Goal: Task Accomplishment & Management: Manage account settings

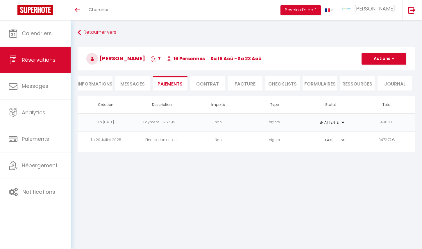
select select "0"
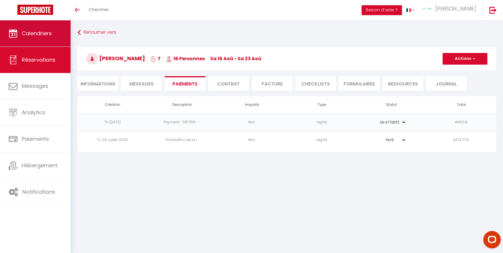
click at [46, 37] on span "Calendriers" at bounding box center [37, 33] width 30 height 7
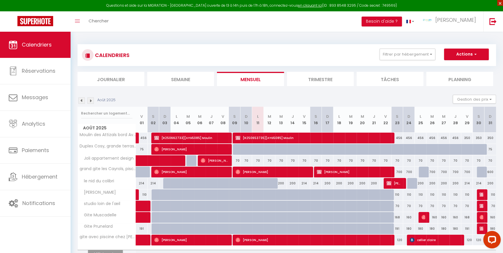
click at [421, 3] on span "×" at bounding box center [500, 3] width 6 height 6
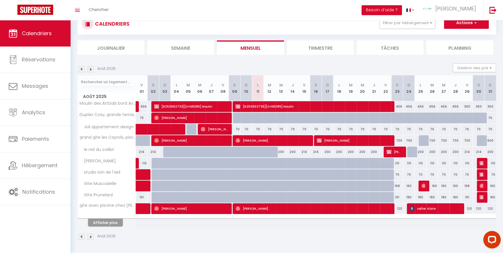
scroll to position [20, 0]
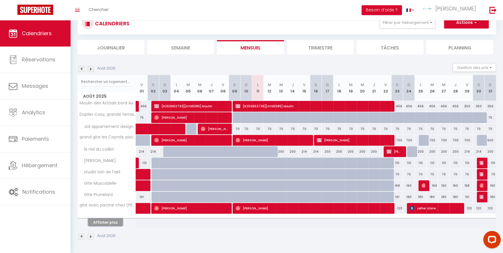
click at [109, 221] on button "Afficher plus" at bounding box center [105, 222] width 35 height 8
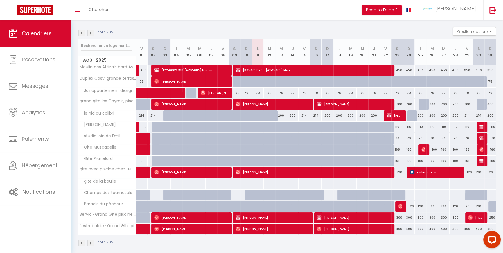
scroll to position [62, 0]
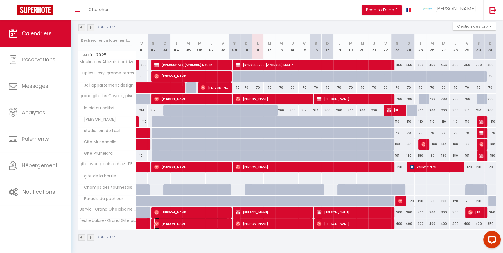
click at [184, 223] on span "[PERSON_NAME]" at bounding box center [190, 223] width 73 height 11
select select "OK"
select select "1"
select select "0"
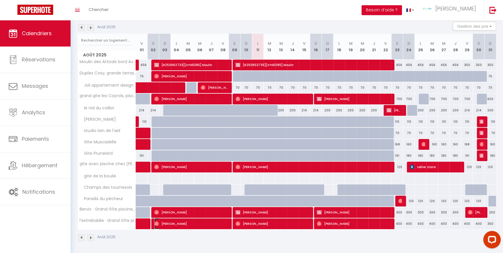
select select "1"
select select
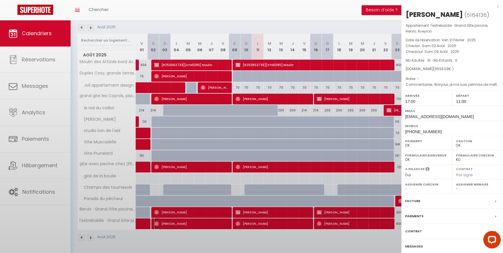
select select "37795"
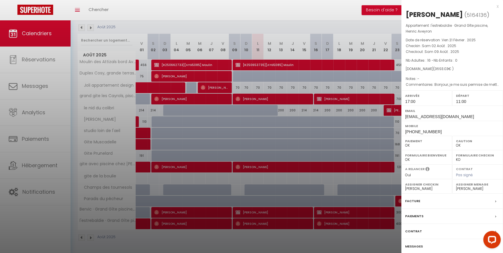
click at [421, 7] on div "x [PERSON_NAME] ( 5164136 ) Appartement : l'estrebaldie · Grand Gîte piscine, H…" at bounding box center [452, 138] width 102 height 276
click at [421, 215] on span at bounding box center [497, 216] width 4 height 6
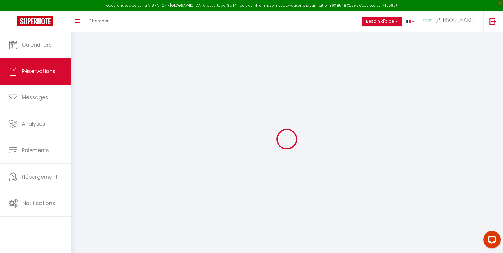
select select
checkbox input "false"
type textarea "Bonjour, je me suis permise de mettre au plus tôt l'arrivée, et au plus tard le…"
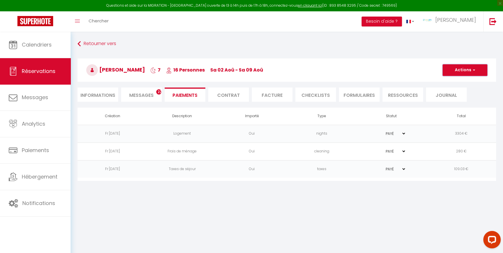
click at [421, 68] on button "Actions" at bounding box center [464, 70] width 45 height 12
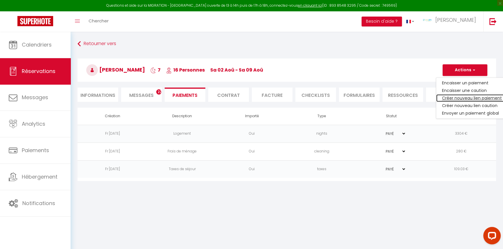
click at [421, 98] on link "Créer nouveau lien paiement" at bounding box center [471, 98] width 71 height 8
select select "nights"
type input "[EMAIL_ADDRESS][DOMAIN_NAME]"
select select "11396"
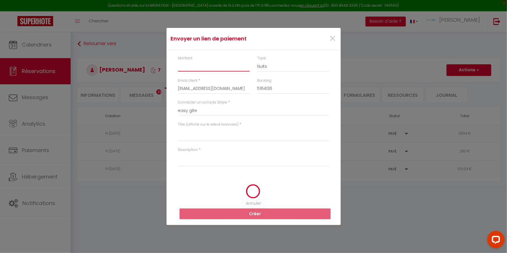
click at [180, 67] on input "Montant" at bounding box center [214, 66] width 72 height 10
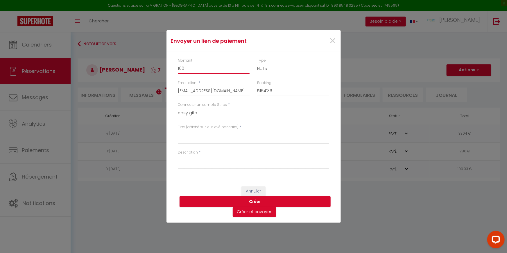
type input "100"
click at [264, 68] on select "Nuits Frais de ménage Taxe de séjour [GEOGRAPHIC_DATA]" at bounding box center [293, 68] width 72 height 11
select select "other"
click at [257, 63] on select "Nuits Frais de ménage Taxe de séjour [GEOGRAPHIC_DATA]" at bounding box center [293, 68] width 72 height 11
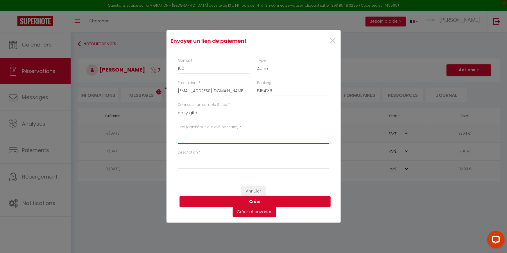
click at [210, 139] on textarea "Titre (affiché sur le relevé bancaire)" at bounding box center [253, 137] width 151 height 14
type textarea "f"
drag, startPoint x: 247, startPoint y: 133, endPoint x: 161, endPoint y: 133, distance: 86.2
click at [161, 133] on div "Envoyer un lien de paiement × Montant 100 Type Nuits Frais de ménage Taxe de sé…" at bounding box center [253, 126] width 507 height 253
type textarea "participation pour réparartion"
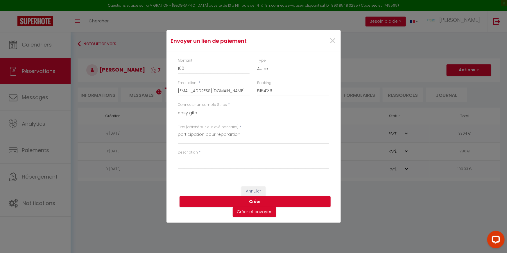
click at [200, 170] on div "Description *" at bounding box center [253, 162] width 159 height 25
click at [199, 165] on textarea "Description" at bounding box center [253, 162] width 151 height 14
paste textarea "participation pour réparartion"
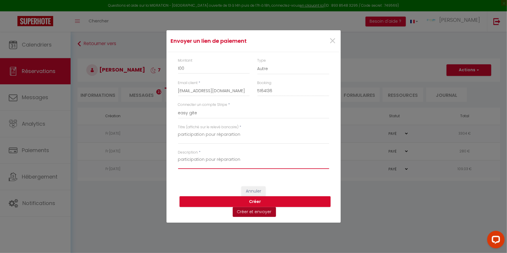
type textarea "participation pour réparartion"
click at [263, 212] on button "Créer et envoyer" at bounding box center [254, 212] width 43 height 10
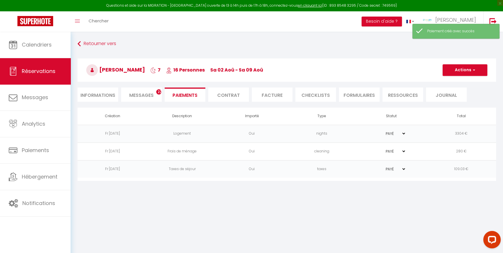
type input "[EMAIL_ADDRESS][DOMAIN_NAME]"
type input "Payment request"
type textarea "Hi, We invite you to click on the link below to make the payment: Title : parti…"
select select "0"
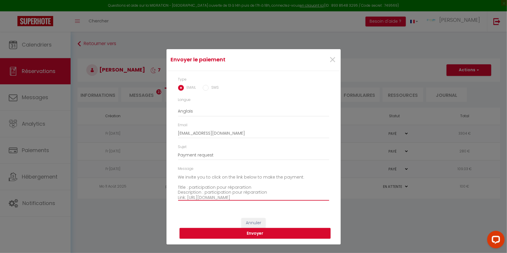
scroll to position [35, 0]
drag, startPoint x: 187, startPoint y: 197, endPoint x: 230, endPoint y: 197, distance: 42.7
click at [230, 197] on textarea "Hi, We invite you to click on the link below to make the payment: Title : parti…" at bounding box center [253, 185] width 151 height 29
click at [295, 180] on textarea "Hi, We invite you to click on the link below to make the payment: Title : parti…" at bounding box center [253, 185] width 151 height 29
drag, startPoint x: 275, startPoint y: 196, endPoint x: 217, endPoint y: 196, distance: 57.8
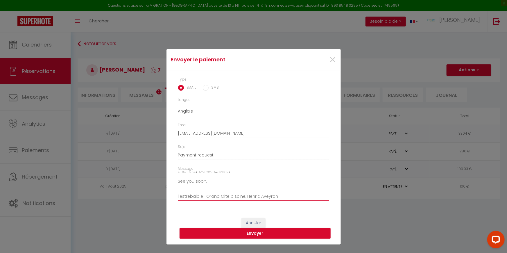
click at [215, 196] on textarea "Hi, We invite you to click on the link below to make the payment: Title : parti…" at bounding box center [253, 185] width 151 height 29
click at [262, 232] on button "Envoyer" at bounding box center [254, 233] width 151 height 11
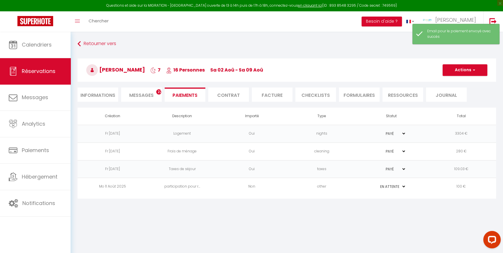
click at [421, 183] on td "100 €" at bounding box center [461, 187] width 70 height 18
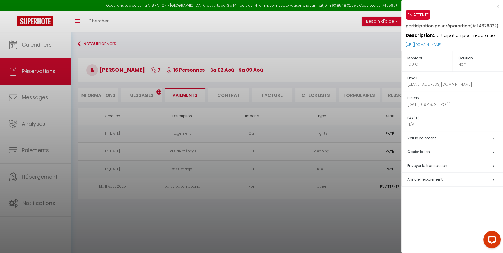
drag, startPoint x: 484, startPoint y: 46, endPoint x: 405, endPoint y: 41, distance: 78.9
click at [406, 41] on p "[URL][DOMAIN_NAME]" at bounding box center [454, 45] width 97 height 12
copy link "[URL][DOMAIN_NAME]"
click at [350, 44] on div at bounding box center [251, 126] width 503 height 253
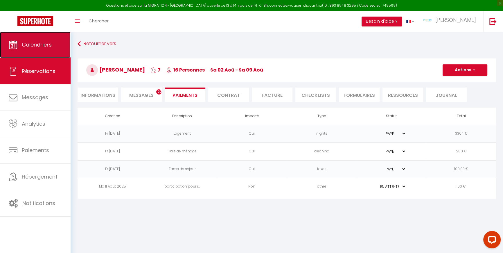
click at [43, 48] on link "Calendriers" at bounding box center [35, 45] width 71 height 26
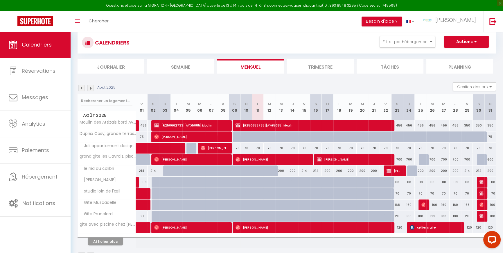
scroll to position [32, 0]
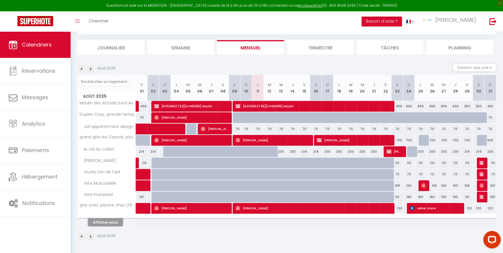
click at [109, 222] on button "Afficher plus" at bounding box center [105, 222] width 35 height 8
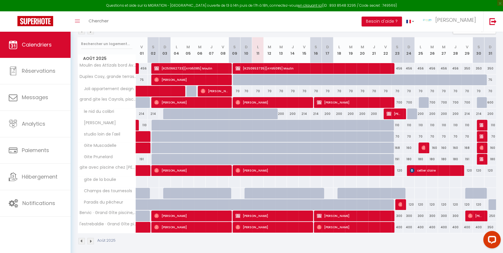
scroll to position [73, 0]
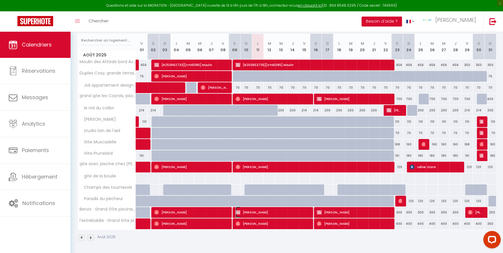
click at [265, 211] on span "[PERSON_NAME]" at bounding box center [271, 211] width 73 height 11
select select "OK"
select select "1"
select select "0"
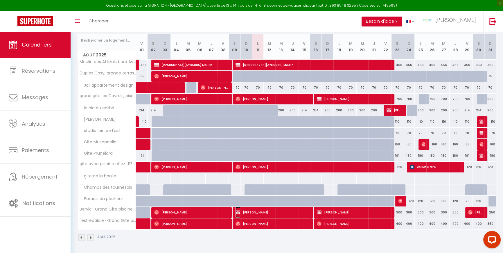
select select "1"
select select
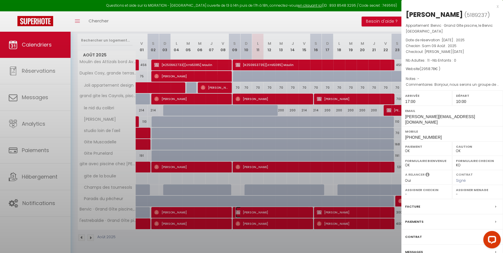
select select "37730"
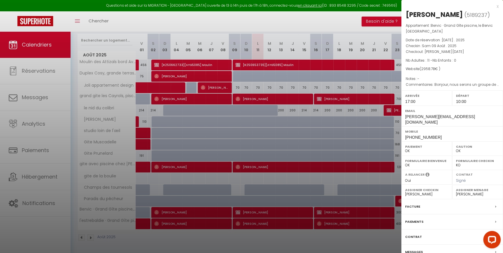
click at [419, 248] on label "Messages" at bounding box center [414, 252] width 18 height 6
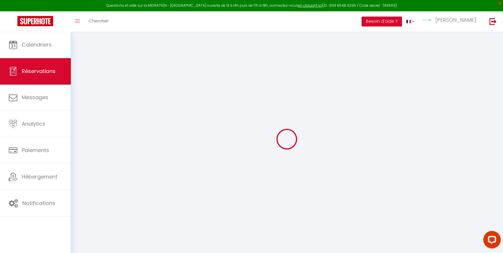
select select
checkbox input "false"
select select
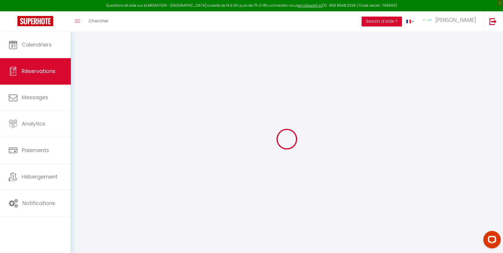
checkbox input "false"
type textarea "Bonjour, nous serons un groupe de 11 adultes."
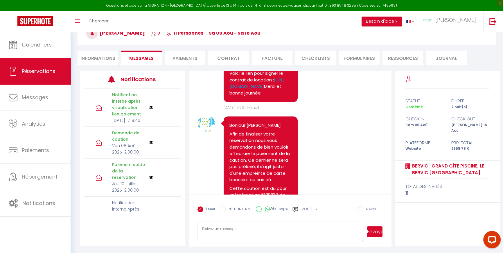
scroll to position [400, 0]
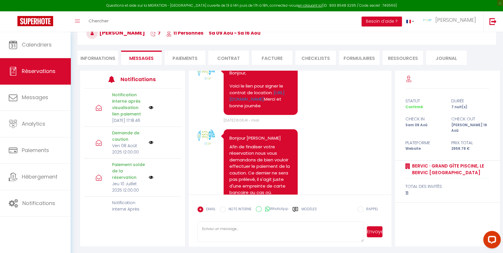
click at [99, 56] on li "Informations" at bounding box center [98, 58] width 41 height 14
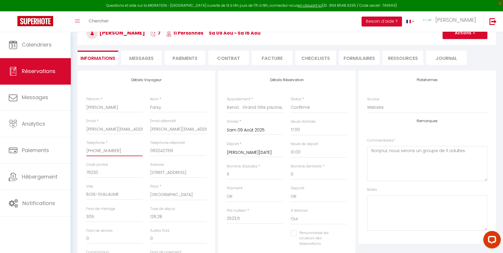
drag, startPoint x: 125, startPoint y: 151, endPoint x: 84, endPoint y: 150, distance: 40.4
click at [84, 150] on div "Téléphone * [PHONE_NUMBER]" at bounding box center [114, 151] width 64 height 22
checkbox input "false"
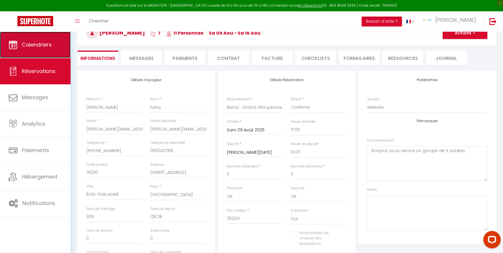
click at [39, 42] on span "Calendriers" at bounding box center [37, 44] width 30 height 7
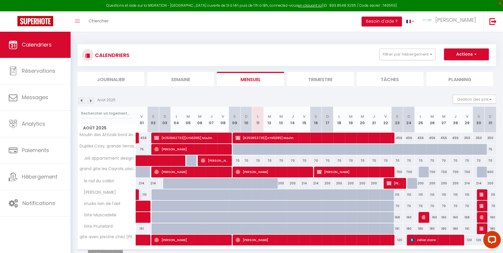
click at [421, 51] on button "Actions" at bounding box center [466, 54] width 45 height 12
click at [421, 76] on link "Exporter les réservations" at bounding box center [460, 76] width 51 height 9
type input "[EMAIL_ADDRESS][DOMAIN_NAME]"
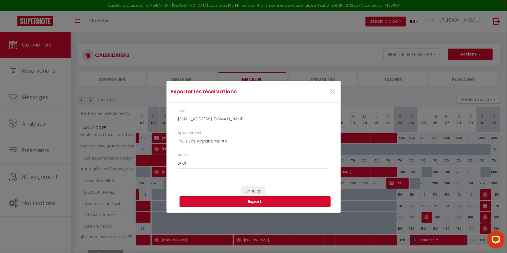
click at [262, 200] on button "Export" at bounding box center [254, 201] width 151 height 11
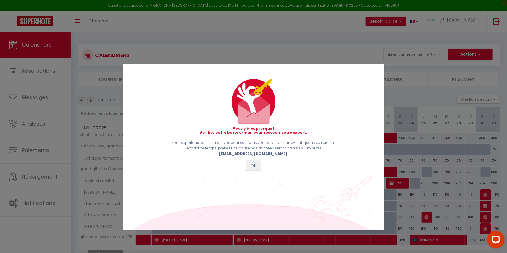
click at [251, 165] on button "OK" at bounding box center [253, 166] width 15 height 10
